Goal: Information Seeking & Learning: Check status

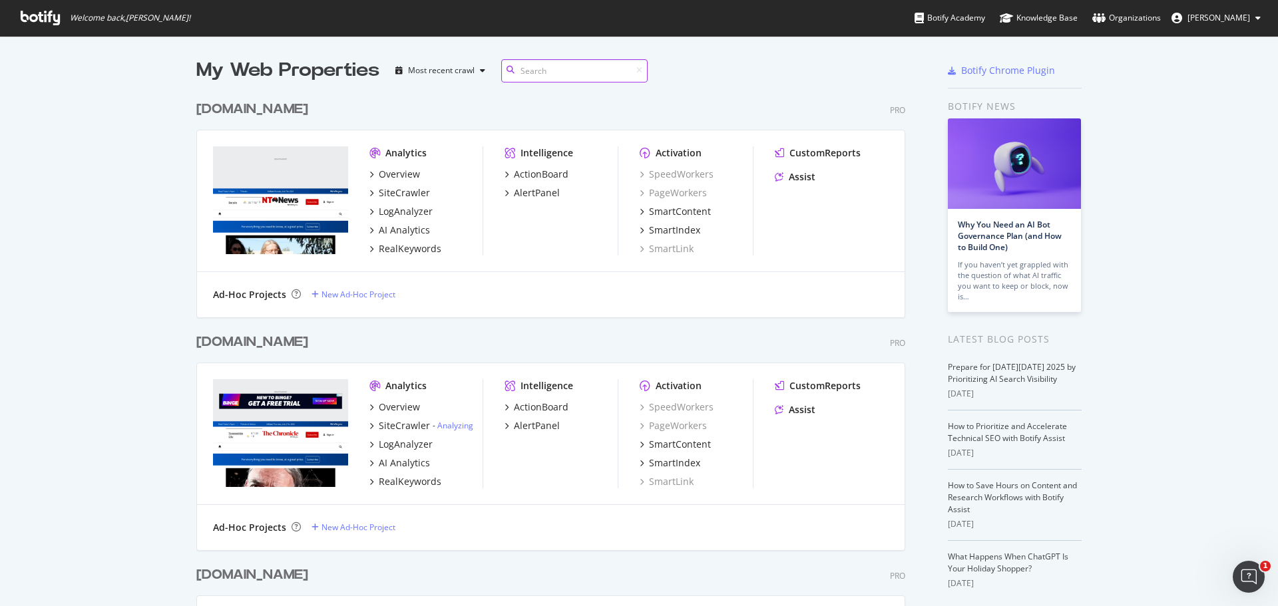
click at [537, 66] on input at bounding box center [574, 70] width 146 height 23
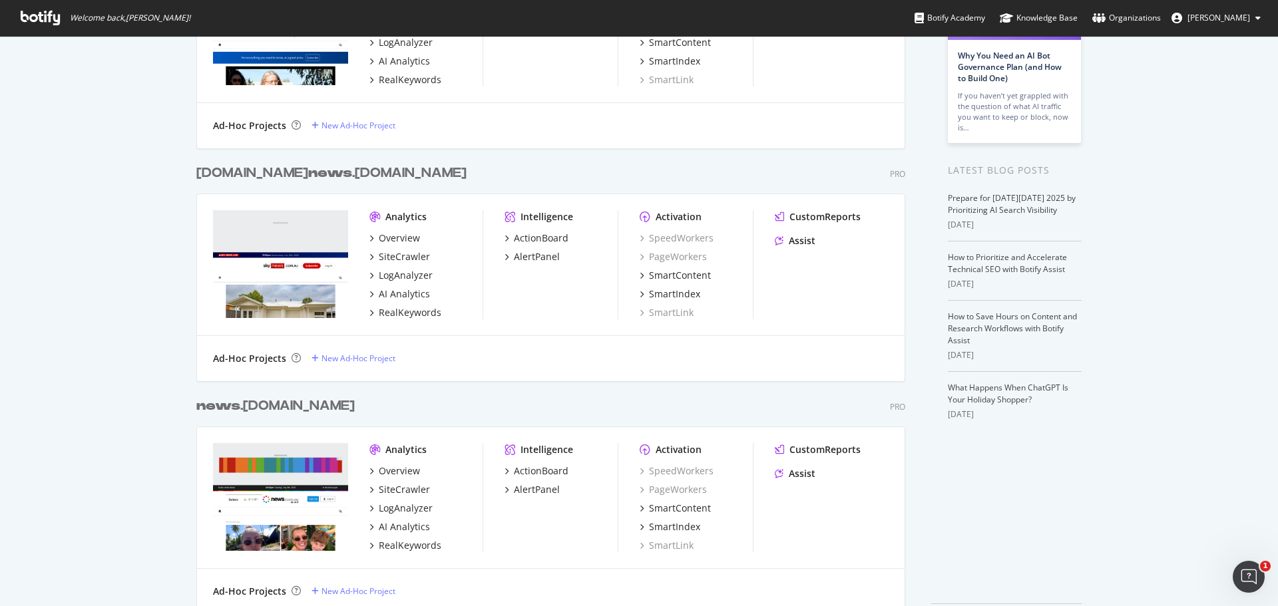
scroll to position [216, 0]
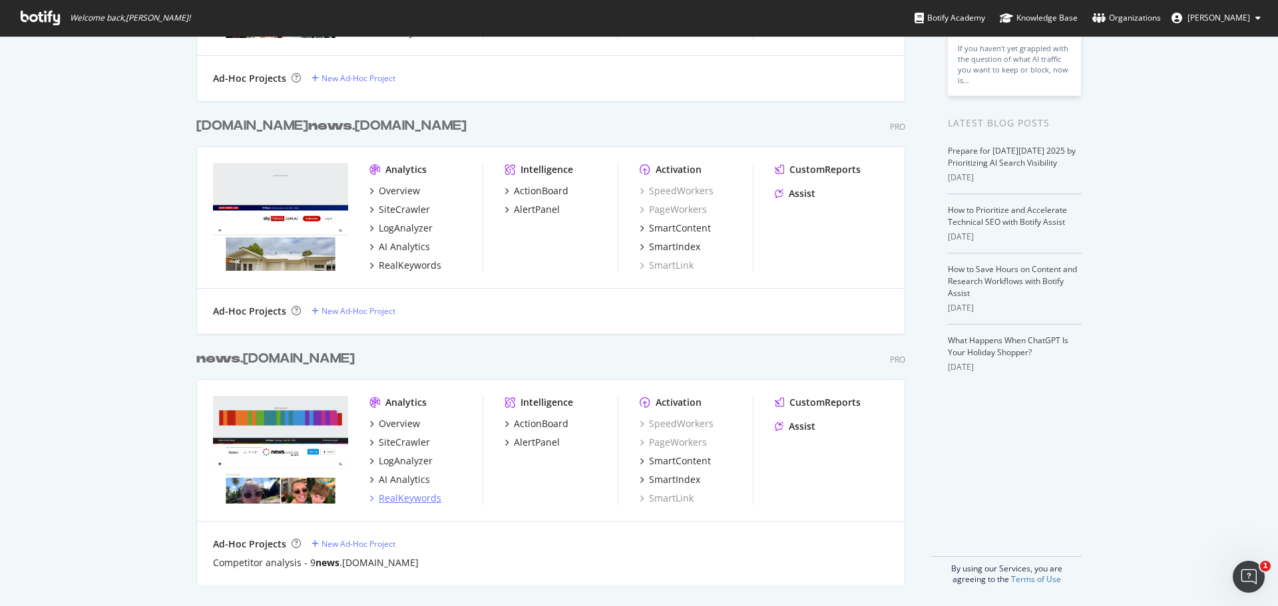
type input "news"
click at [423, 500] on div "RealKeywords" at bounding box center [410, 498] width 63 height 13
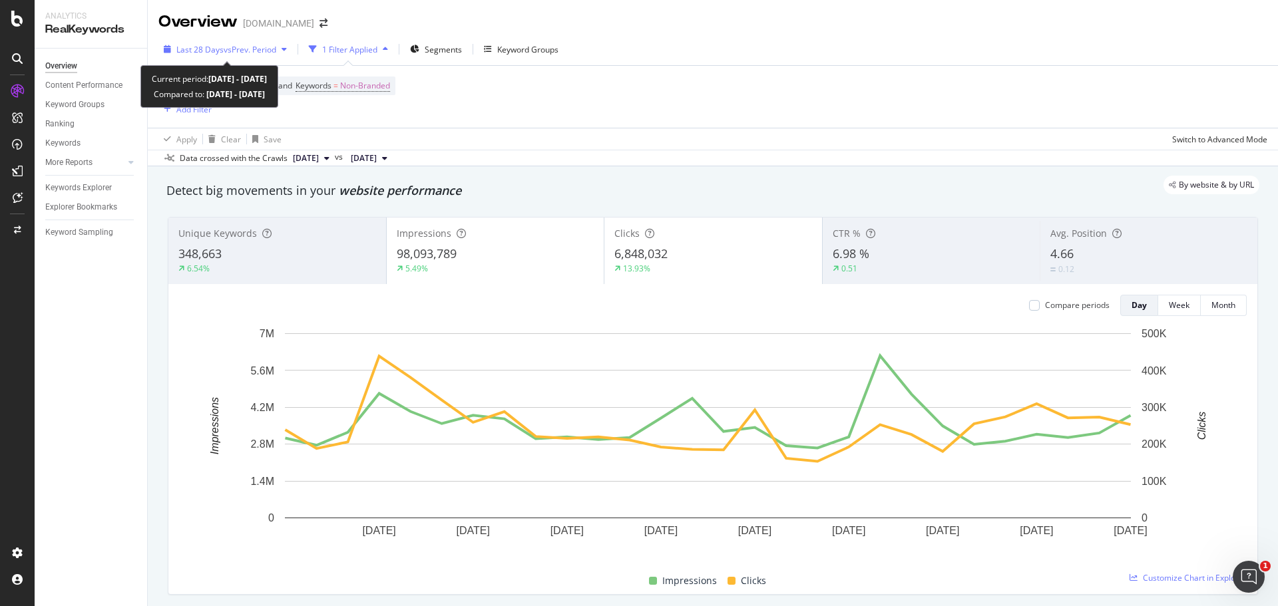
click at [282, 51] on div "button" at bounding box center [284, 49] width 16 height 8
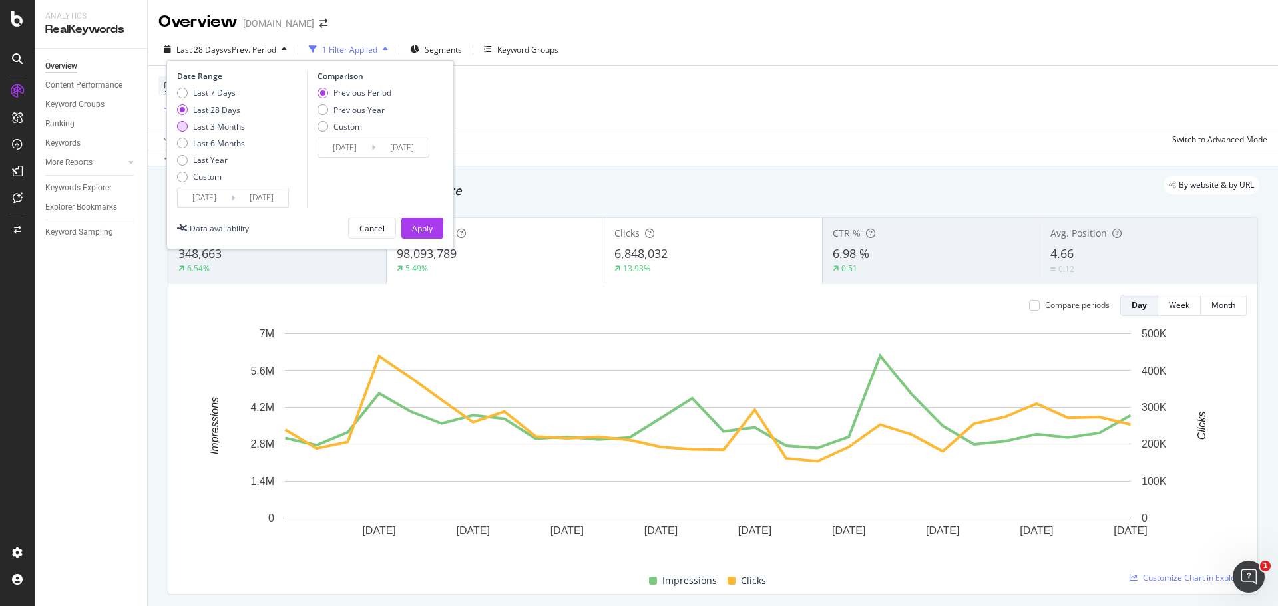
click at [185, 130] on div "Last 3 Months" at bounding box center [182, 126] width 11 height 11
type input "[DATE]"
click at [184, 108] on div "Last 28 Days" at bounding box center [182, 109] width 11 height 11
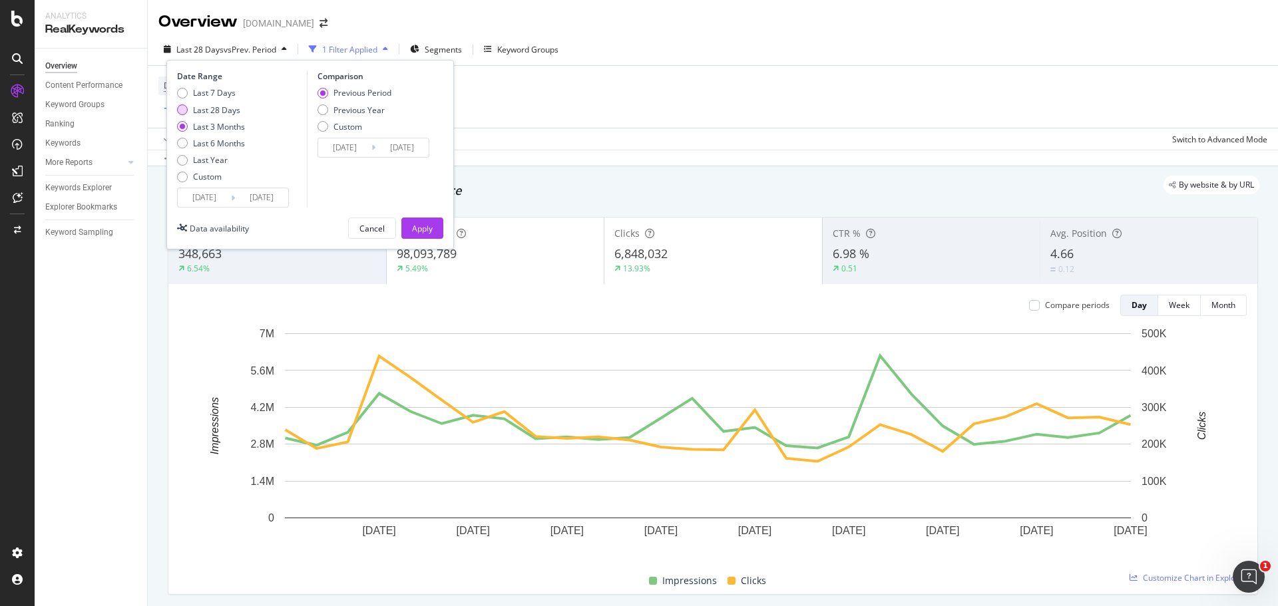
type input "[DATE]"
click at [184, 90] on div "Last 7 Days" at bounding box center [182, 93] width 11 height 11
type input "[DATE]"
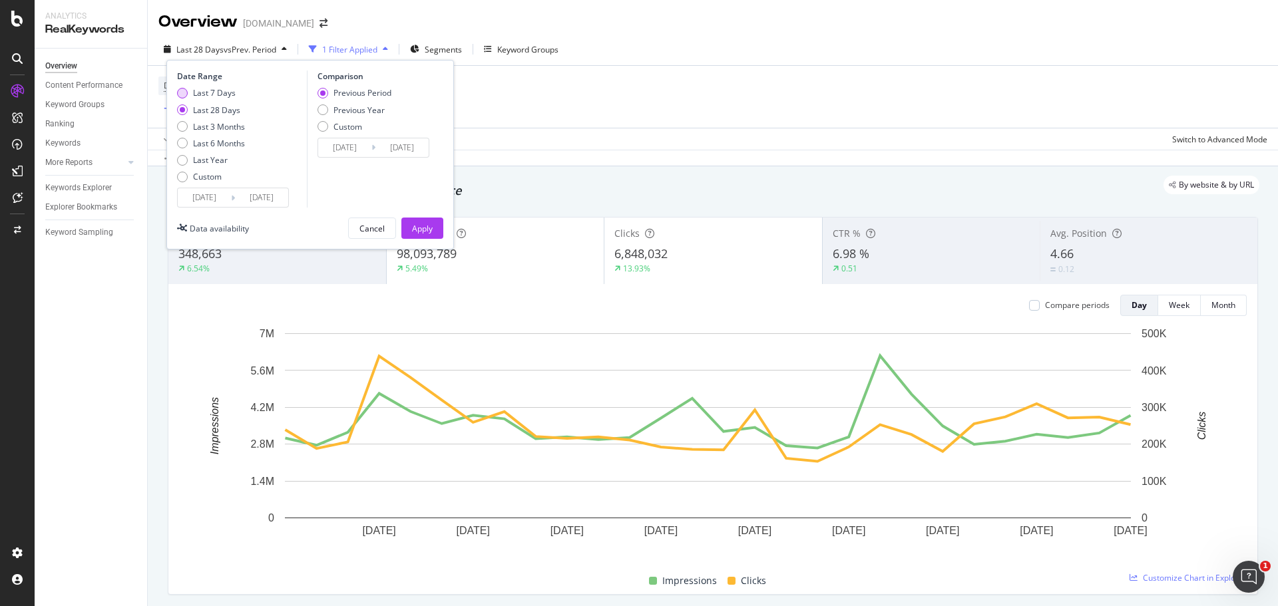
type input "[DATE]"
click at [182, 128] on div "Last 3 Months" at bounding box center [182, 126] width 11 height 11
type input "[DATE]"
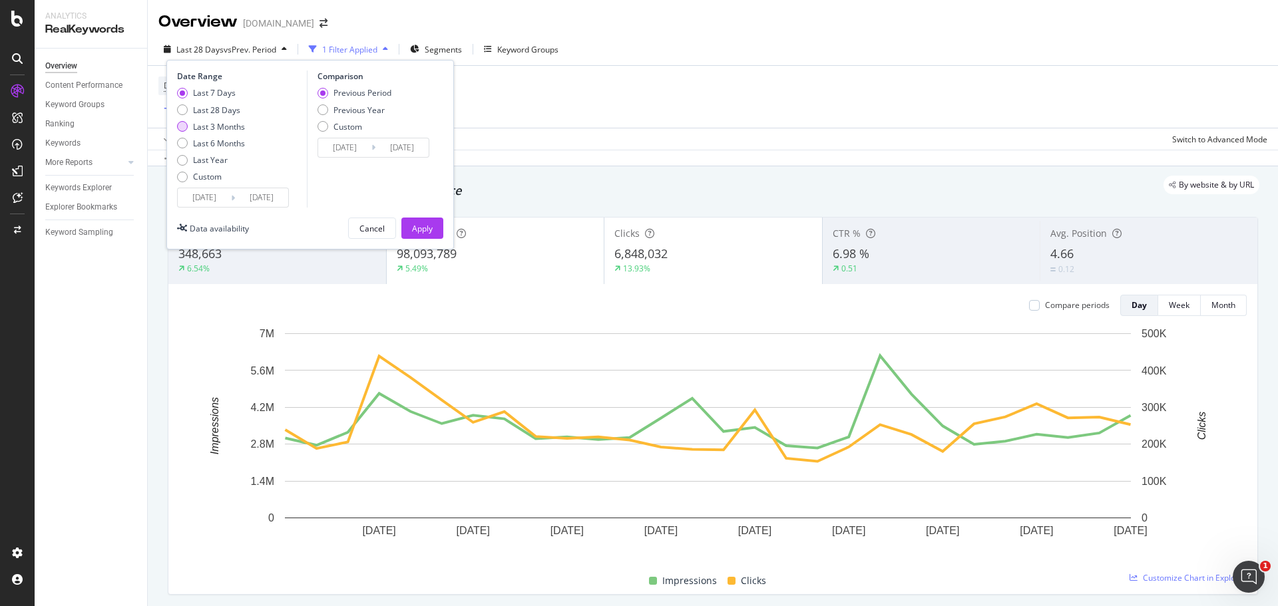
type input "[DATE]"
click at [420, 232] on div "Apply" at bounding box center [422, 228] width 21 height 11
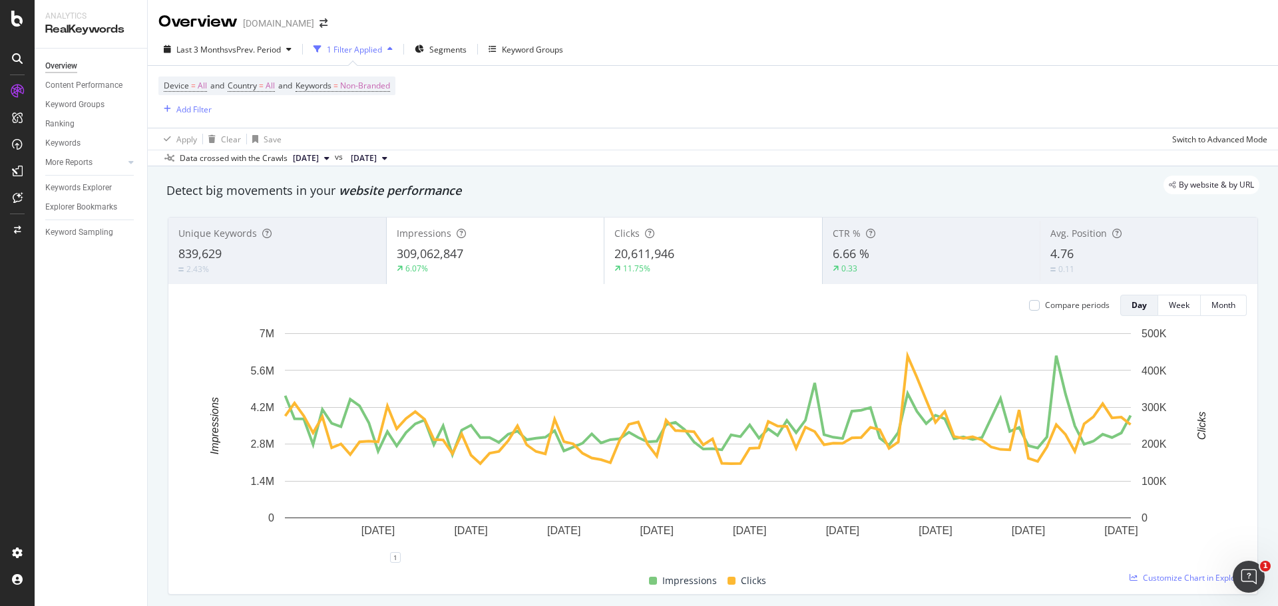
click at [1091, 56] on div "Last 3 Months vs Prev. Period 1 Filter Applied Segments Keyword Groups" at bounding box center [713, 52] width 1130 height 27
